Goal: Book appointment/travel/reservation

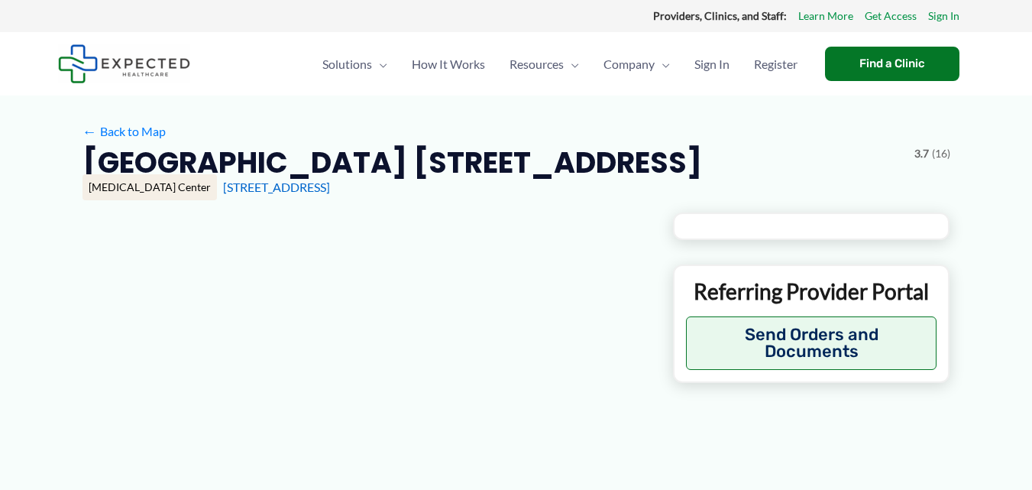
type input "**********"
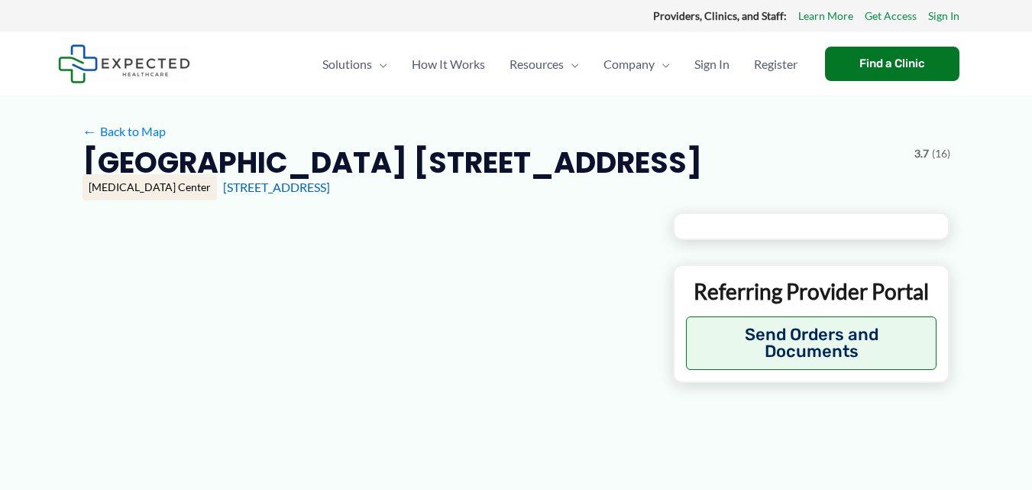
type input "**********"
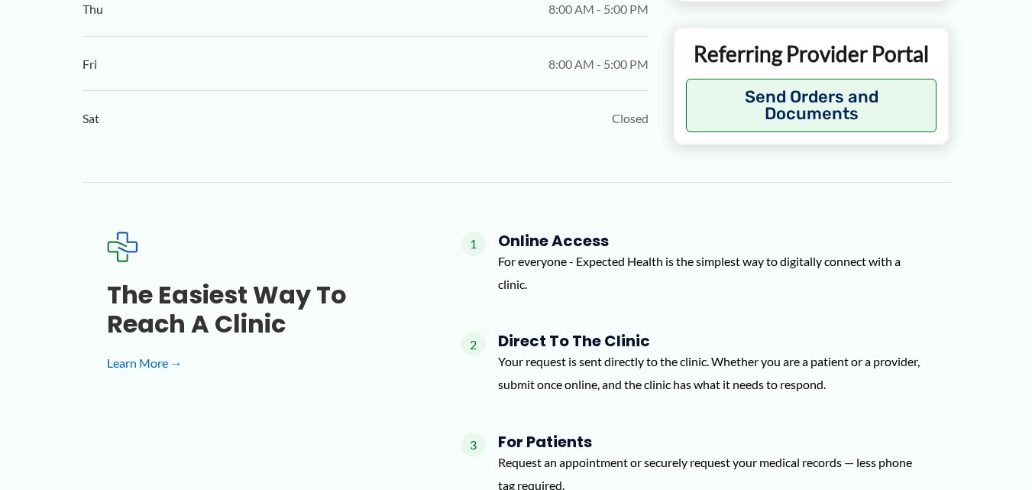
scroll to position [840, 0]
